Goal: Task Accomplishment & Management: Manage account settings

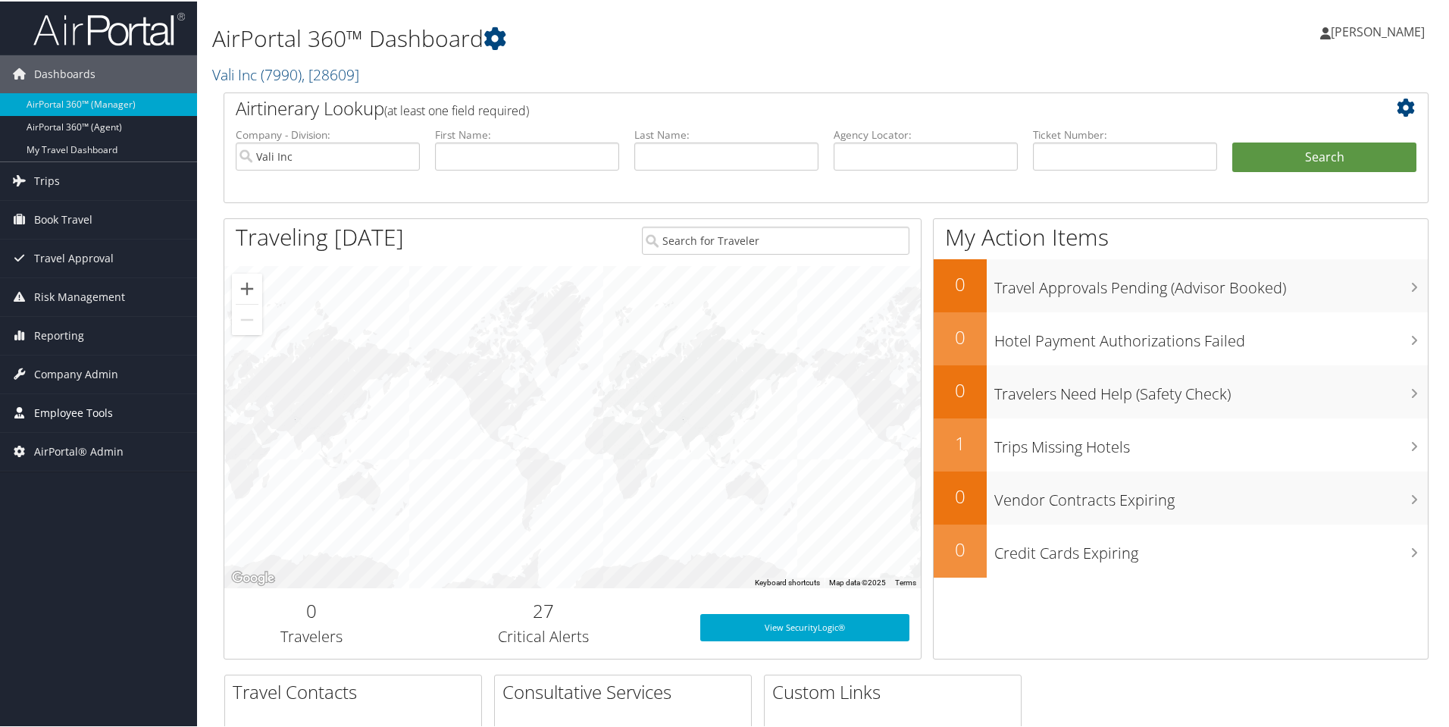
click at [70, 411] on span "Employee Tools" at bounding box center [73, 412] width 79 height 38
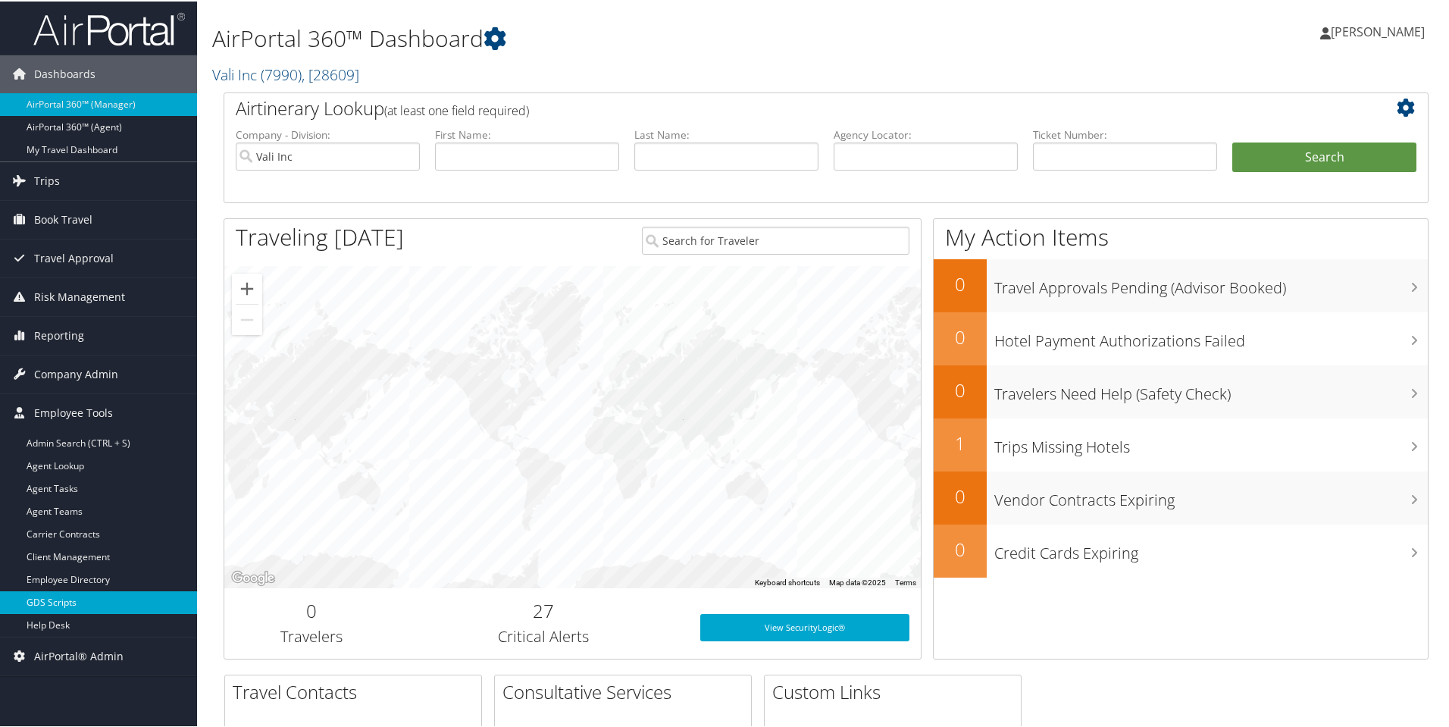
click at [75, 598] on link "GDS Scripts" at bounding box center [98, 601] width 197 height 23
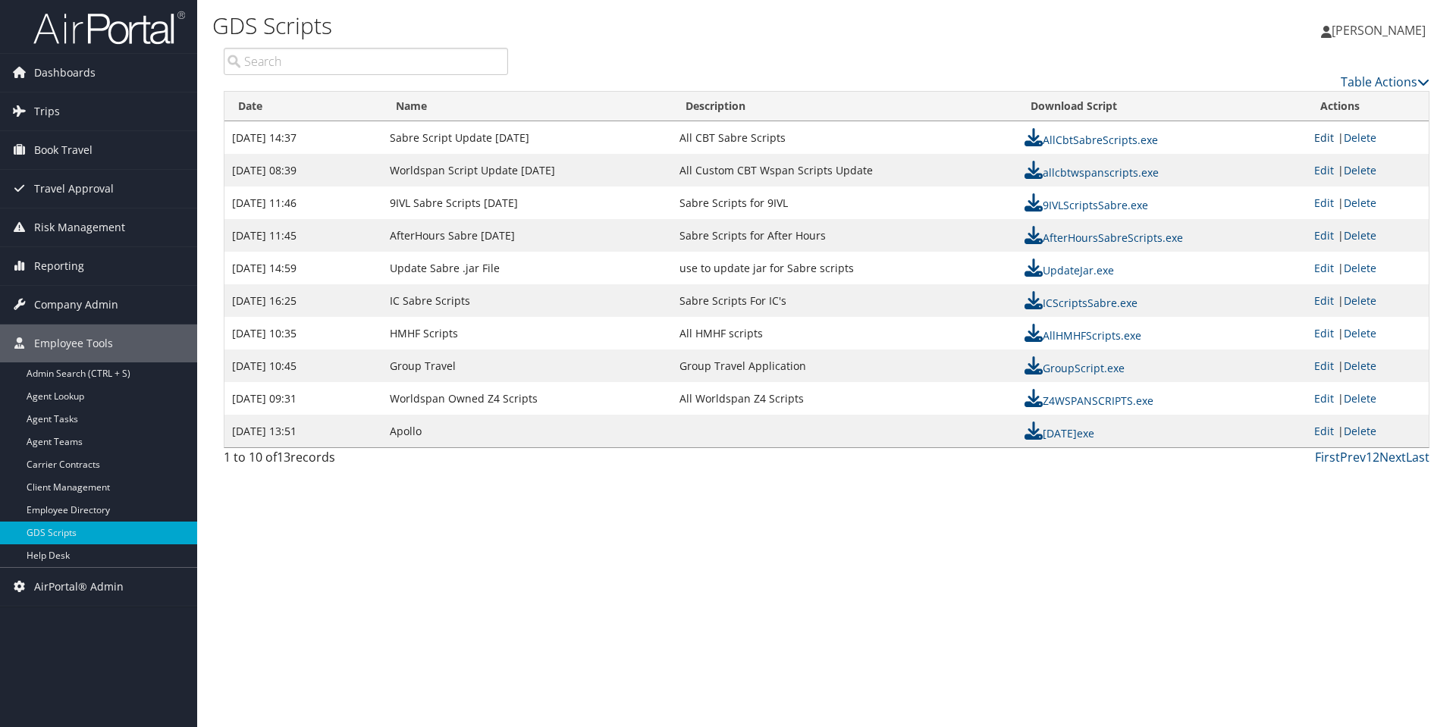
click at [1319, 135] on link "Edit" at bounding box center [1324, 137] width 20 height 14
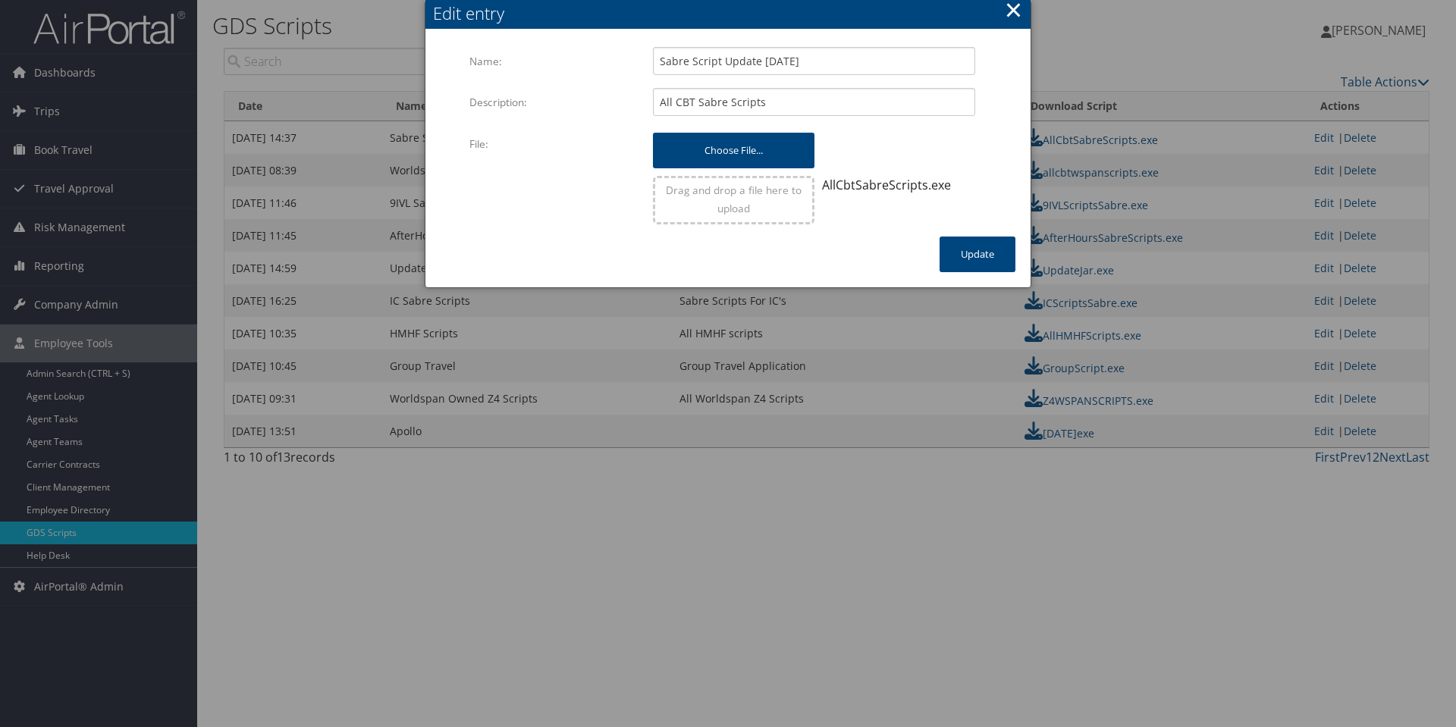
click at [706, 148] on input "file" at bounding box center [733, 144] width 161 height 22
drag, startPoint x: 797, startPoint y: 60, endPoint x: 761, endPoint y: 56, distance: 35.8
click at [761, 56] on input "Sabre Script Update 29AUG25" at bounding box center [814, 61] width 322 height 28
type input "Sabre Script Update 03SEP25"
click at [977, 256] on button "Update" at bounding box center [977, 255] width 76 height 36
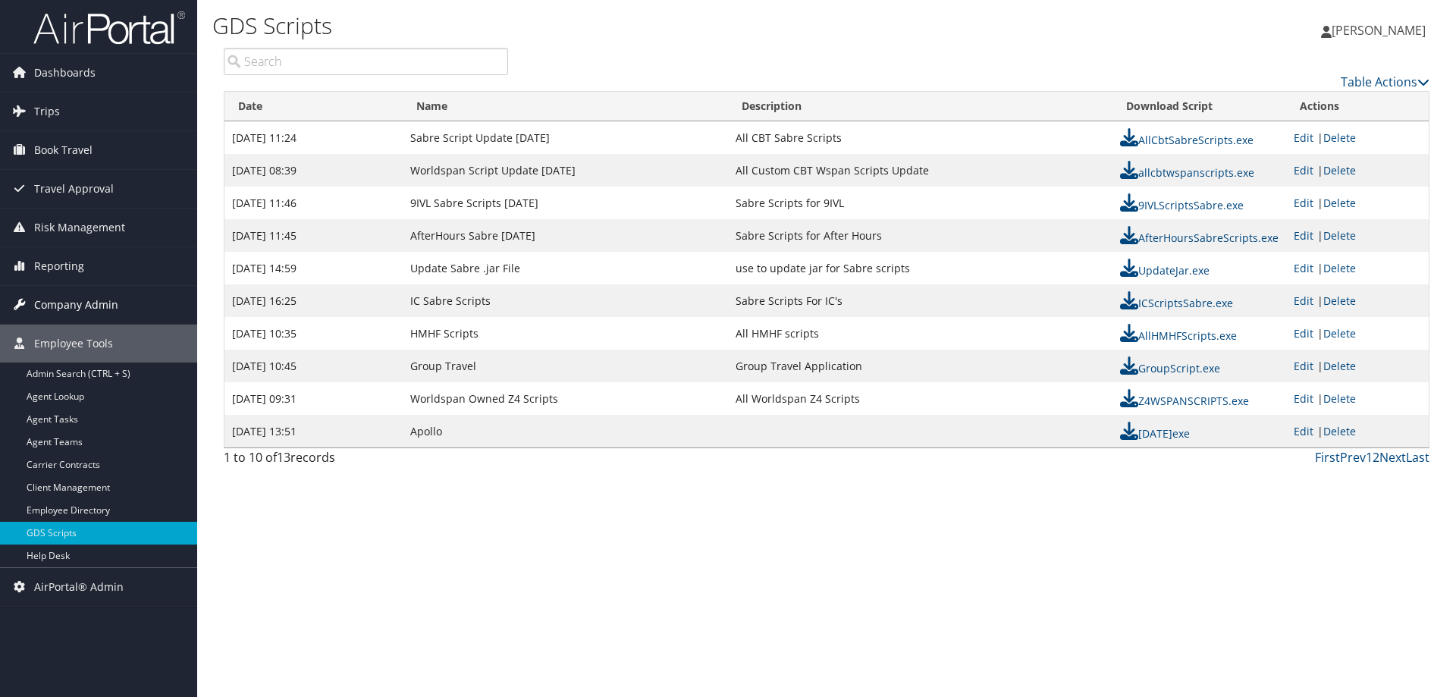
click at [69, 302] on span "Company Admin" at bounding box center [76, 305] width 84 height 38
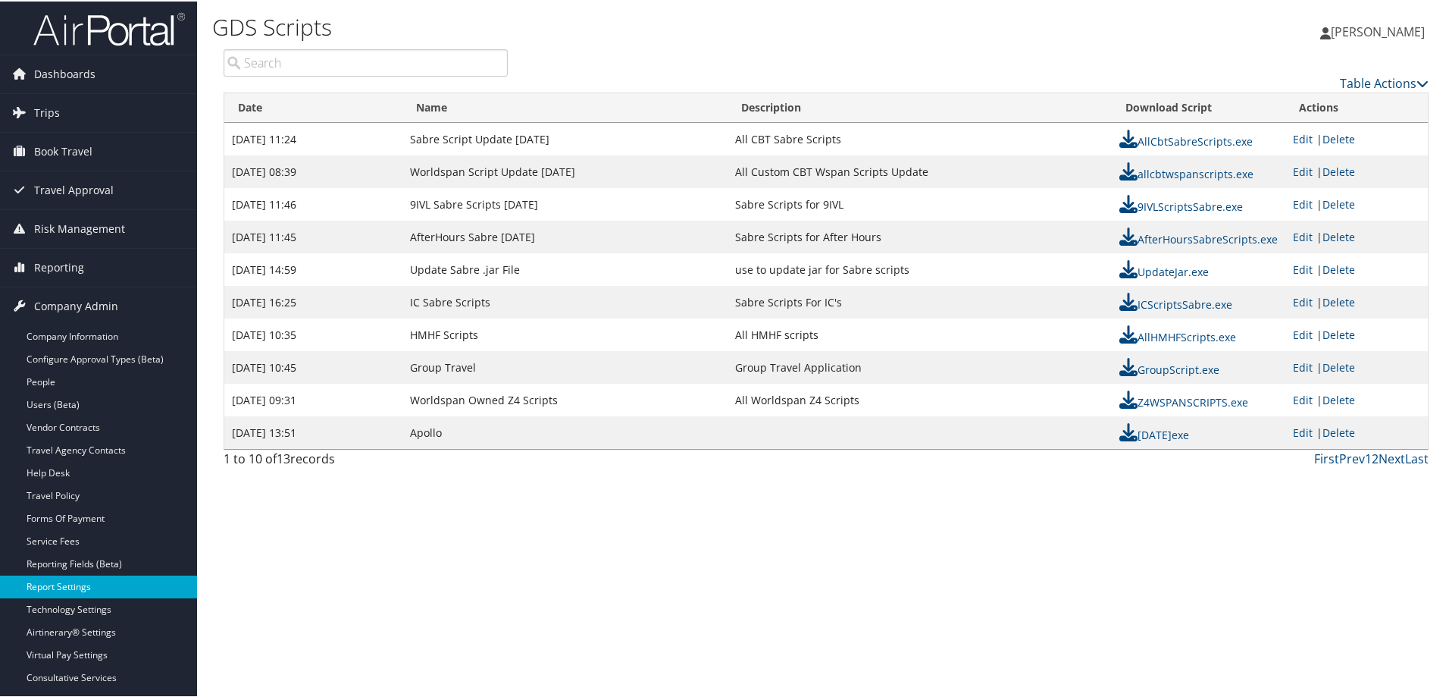
click at [60, 584] on link "Report Settings" at bounding box center [98, 585] width 197 height 23
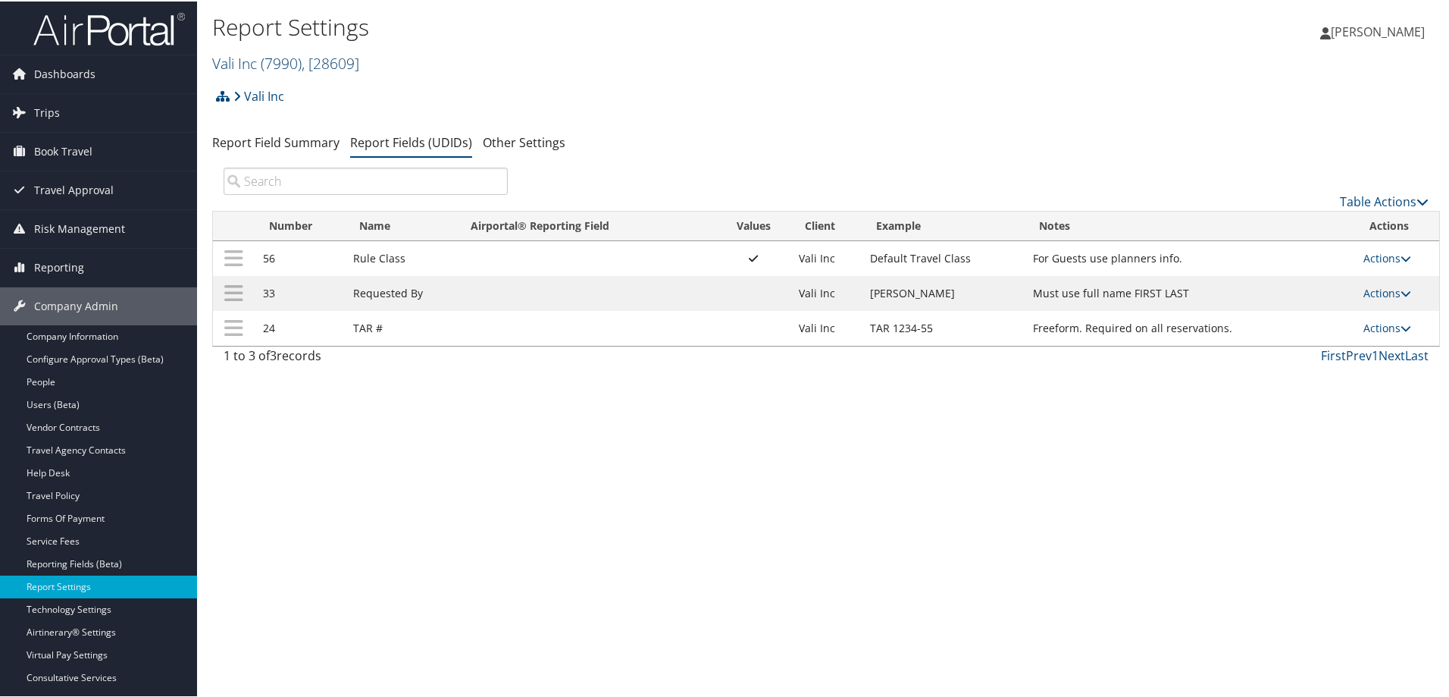
click at [309, 61] on span ", [ 28609 ]" at bounding box center [331, 62] width 58 height 20
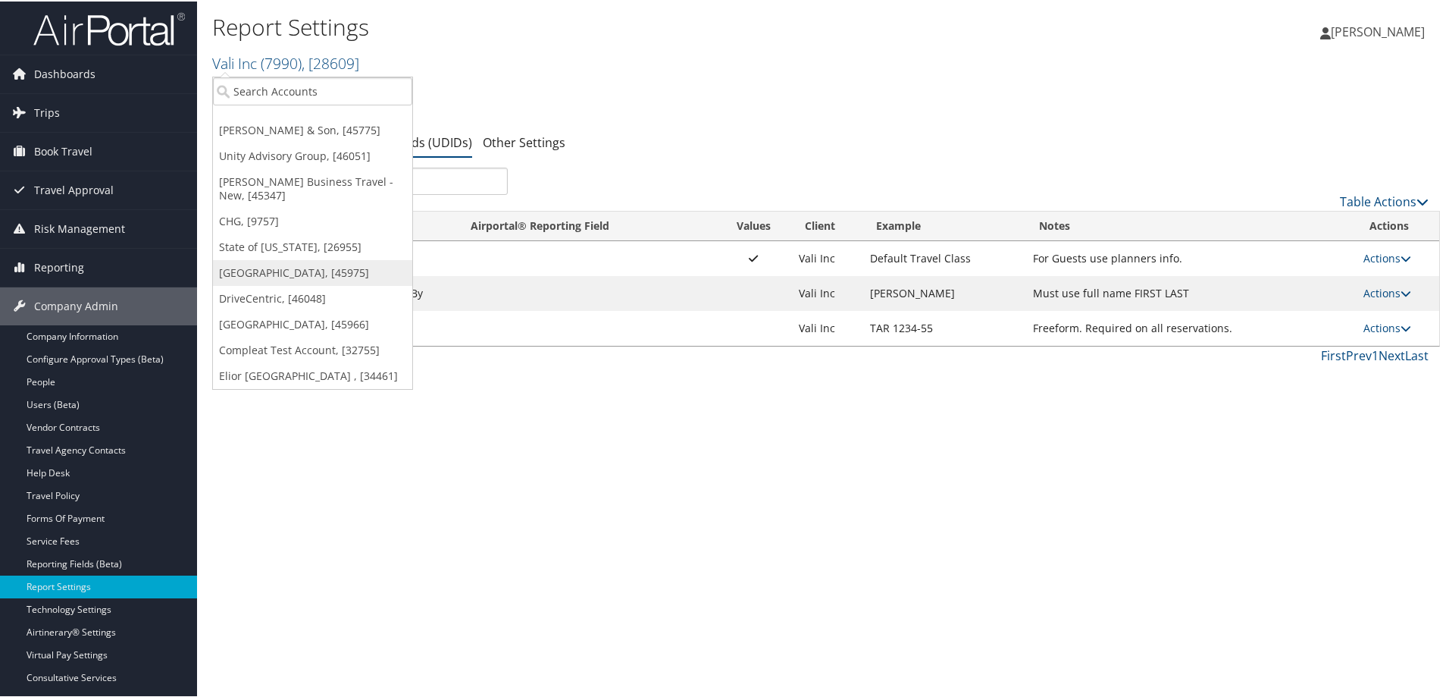
click at [258, 271] on link "[GEOGRAPHIC_DATA], [45975]" at bounding box center [312, 272] width 199 height 26
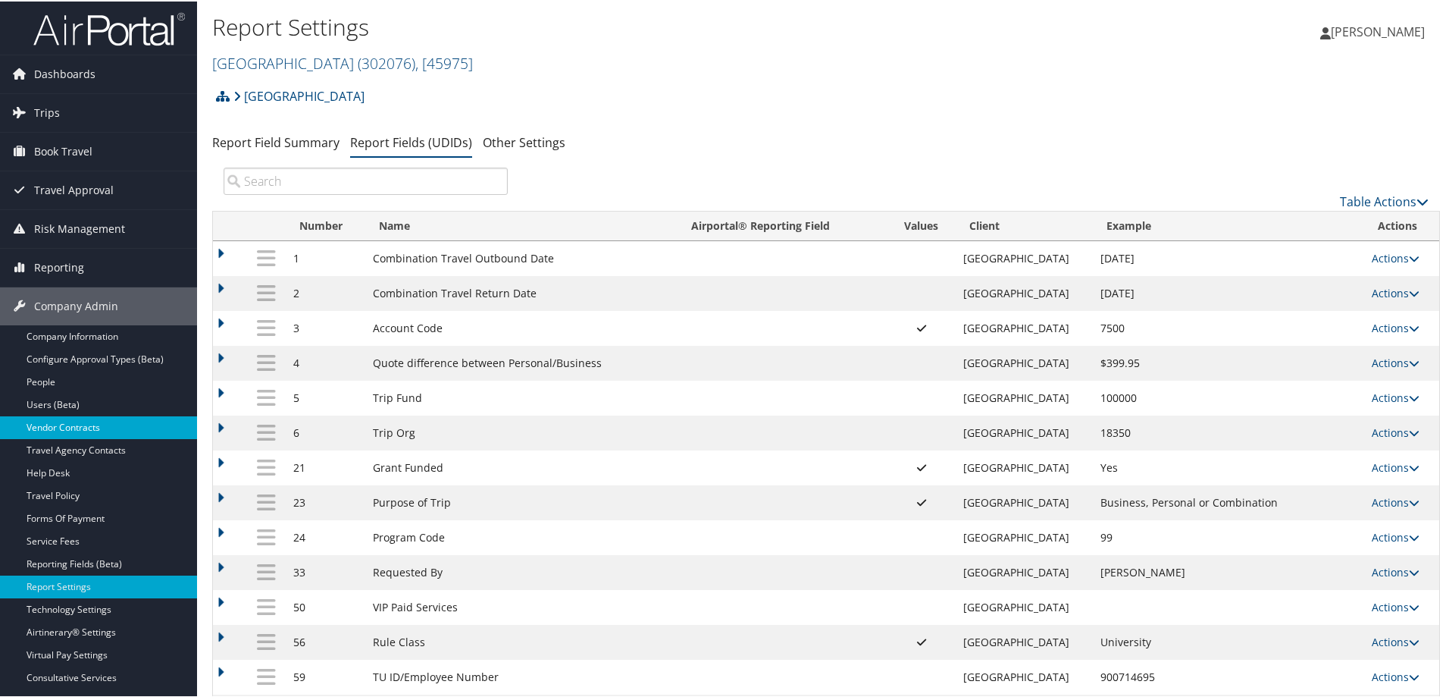
click at [81, 420] on link "Vendor Contracts" at bounding box center [98, 426] width 197 height 23
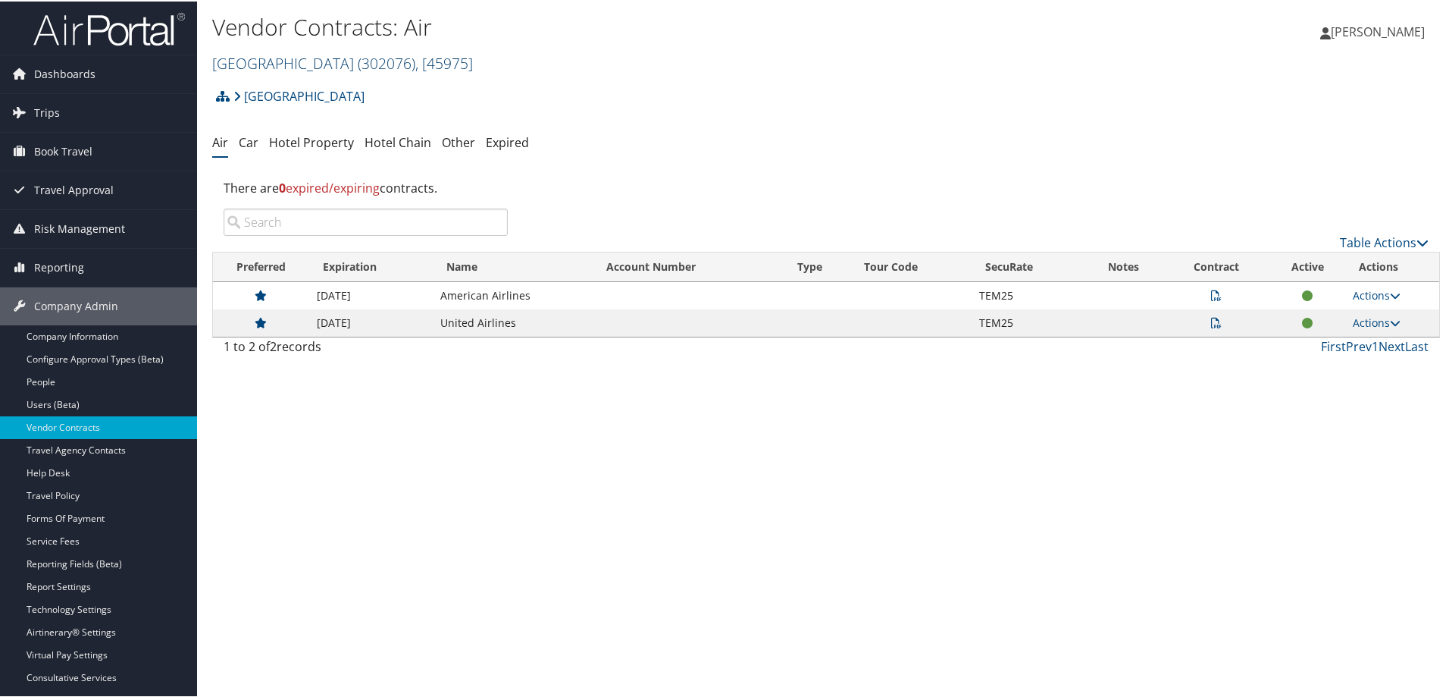
click at [304, 61] on link "Temple University ( 302076 ) , [ 45975 ]" at bounding box center [342, 62] width 261 height 20
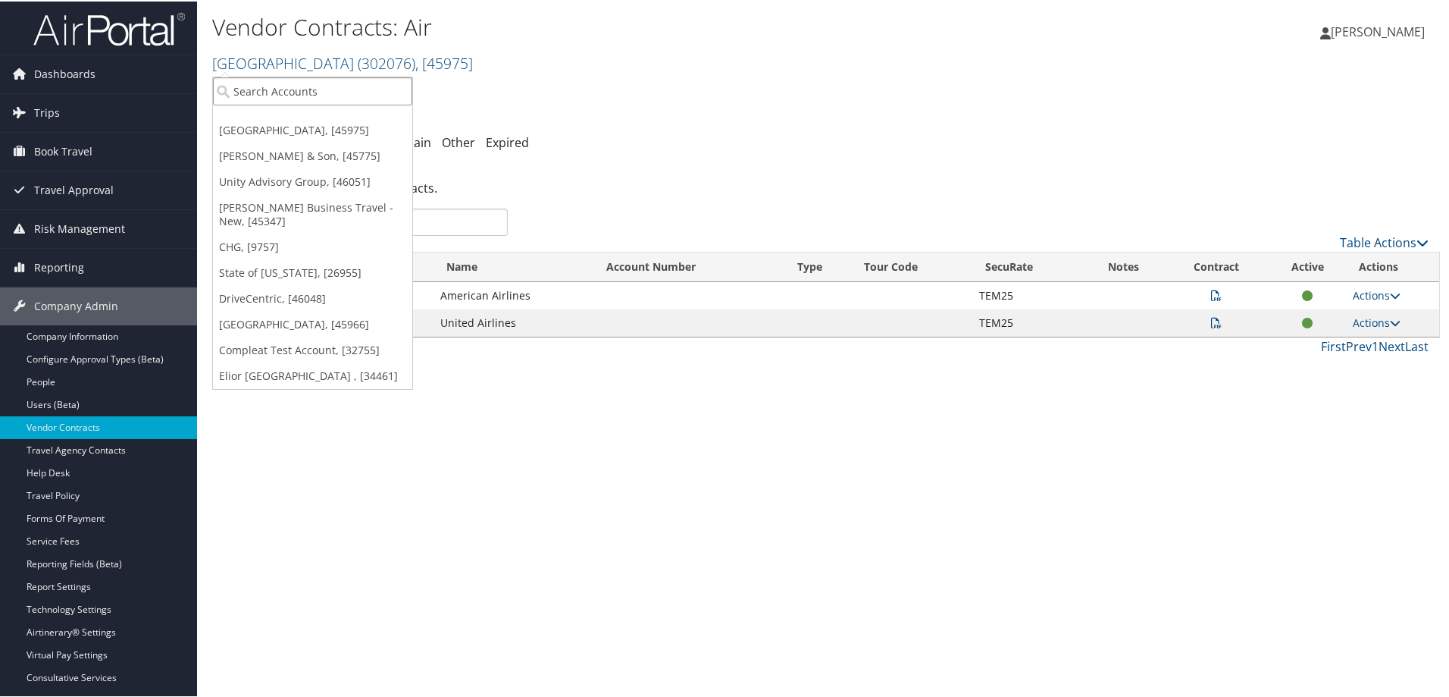
click at [314, 94] on input "search" at bounding box center [312, 90] width 199 height 28
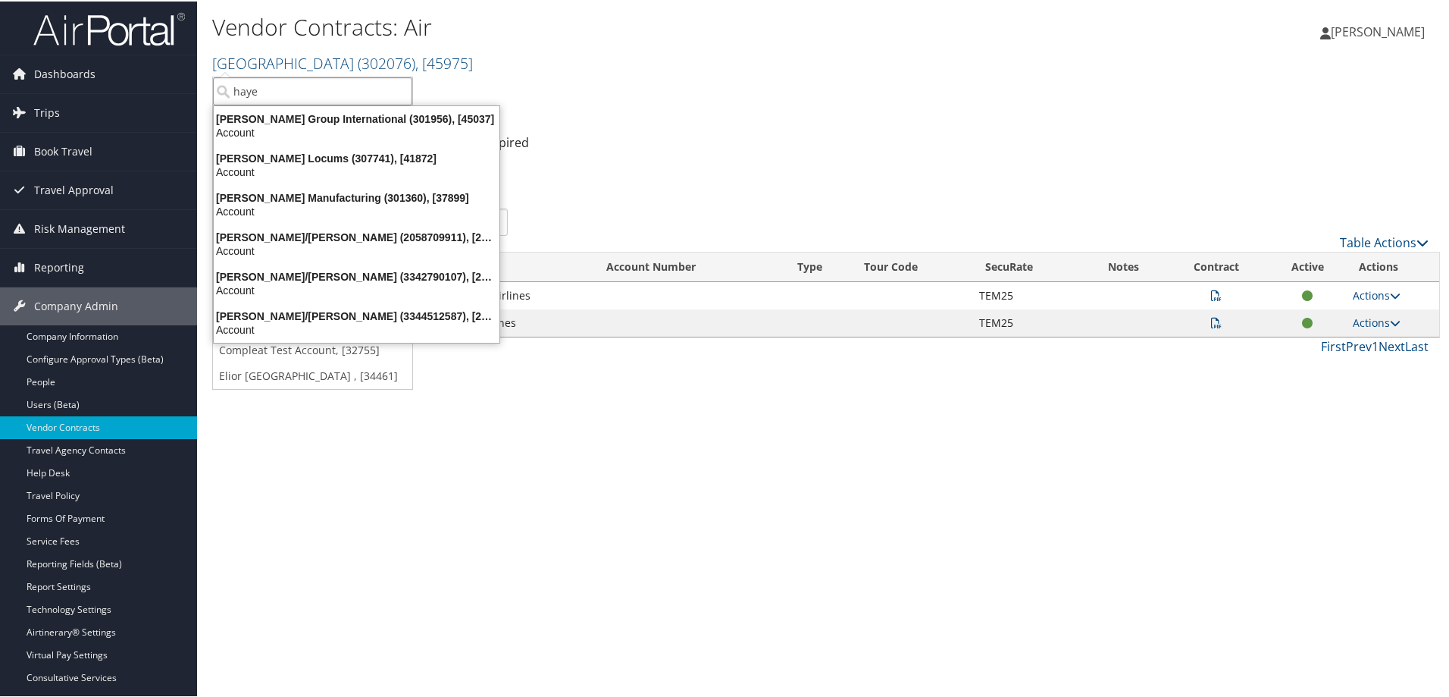
type input "hayes"
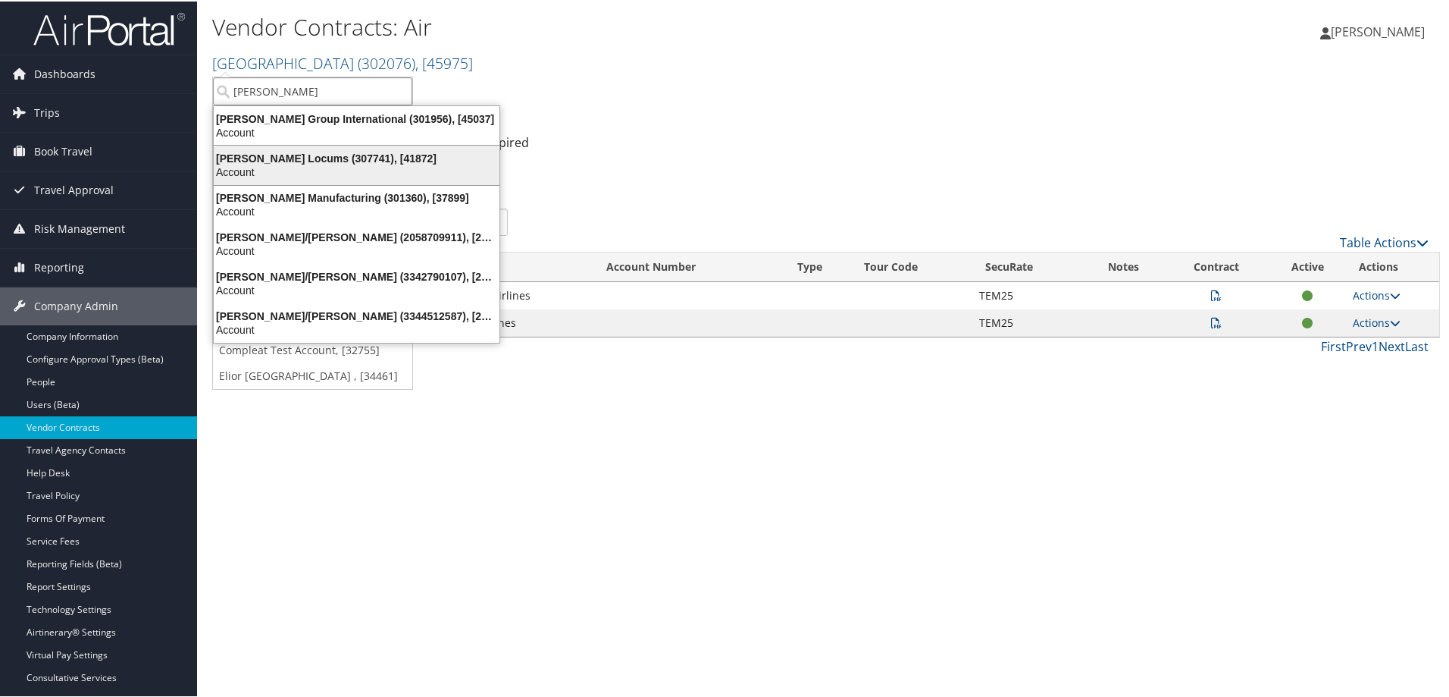
click at [296, 162] on div "Hayes Locums (307741), [41872]" at bounding box center [357, 157] width 304 height 14
